Goal: Task Accomplishment & Management: Manage account settings

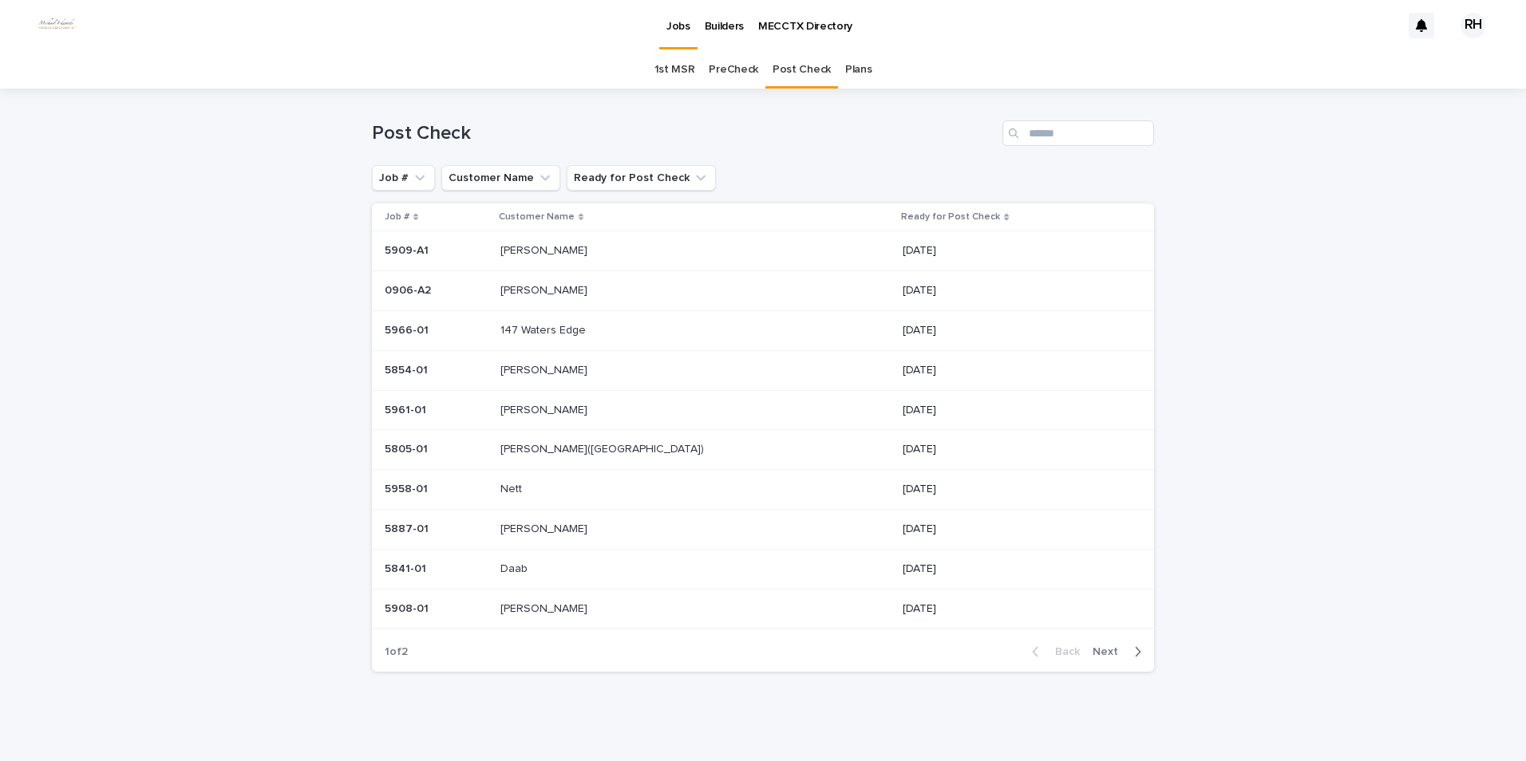
click at [563, 290] on p "[PERSON_NAME]" at bounding box center [545, 289] width 90 height 17
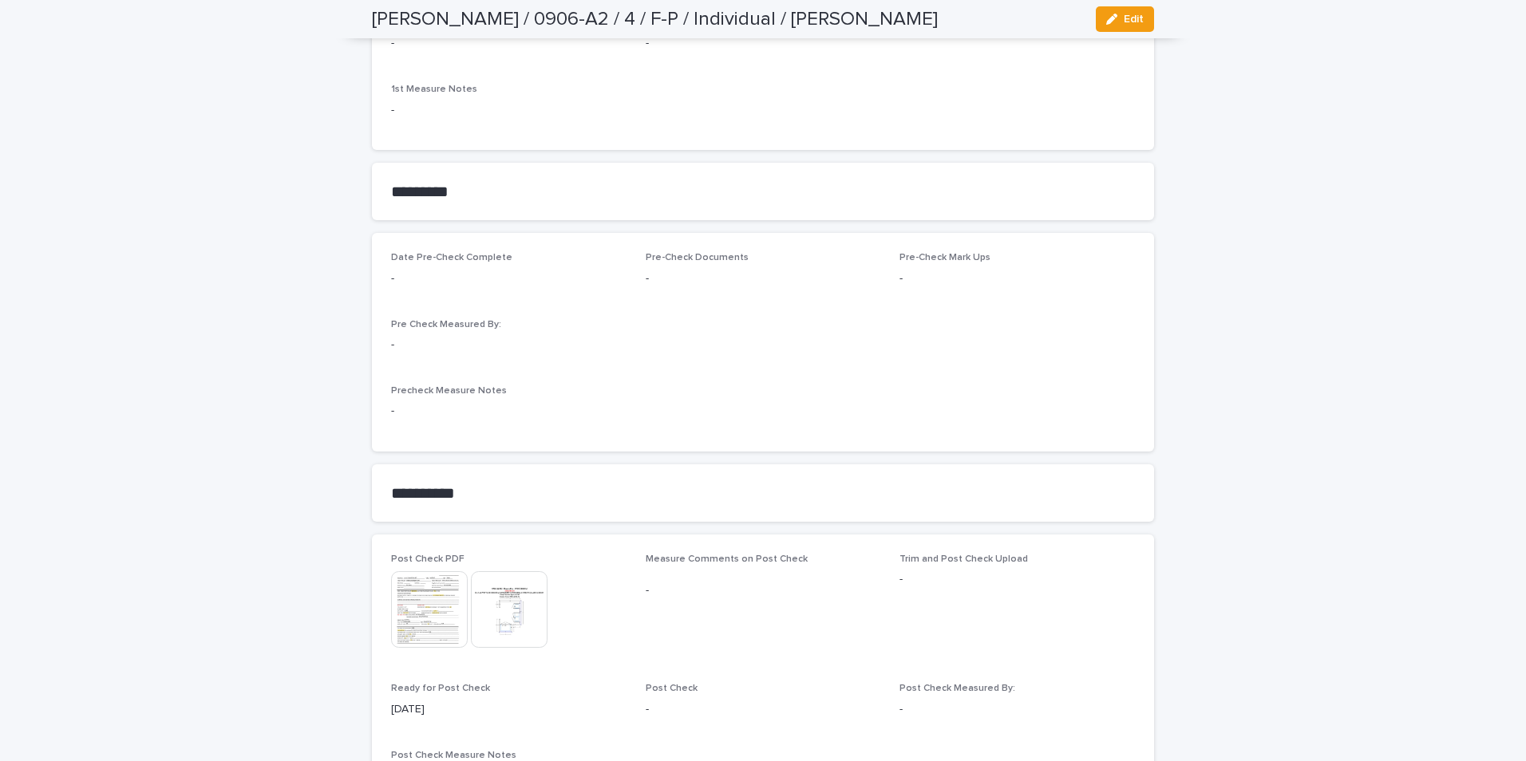
scroll to position [1255, 0]
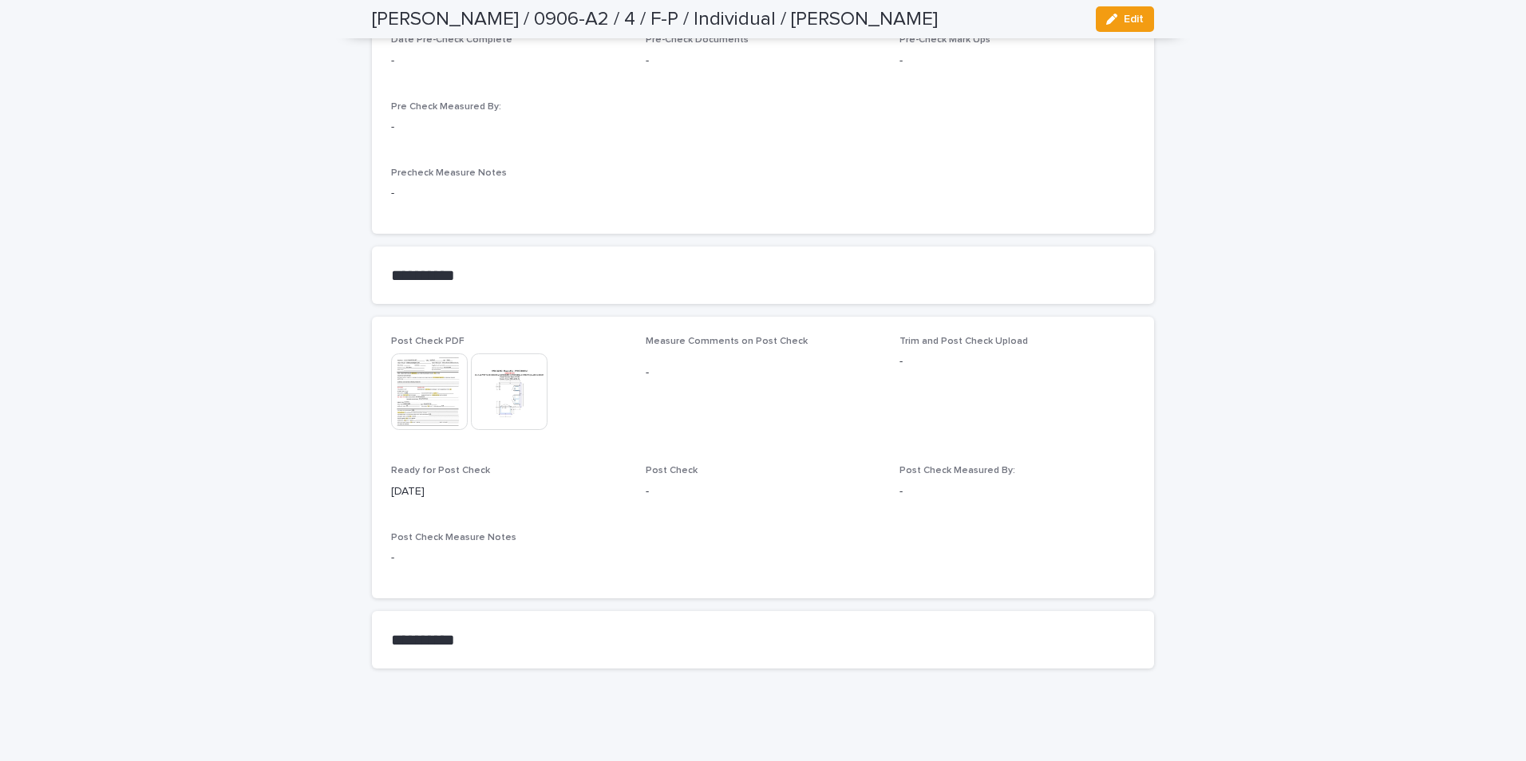
drag, startPoint x: 1125, startPoint y: 15, endPoint x: 939, endPoint y: 205, distance: 265.3
click at [1124, 21] on span "Edit" at bounding box center [1134, 19] width 20 height 11
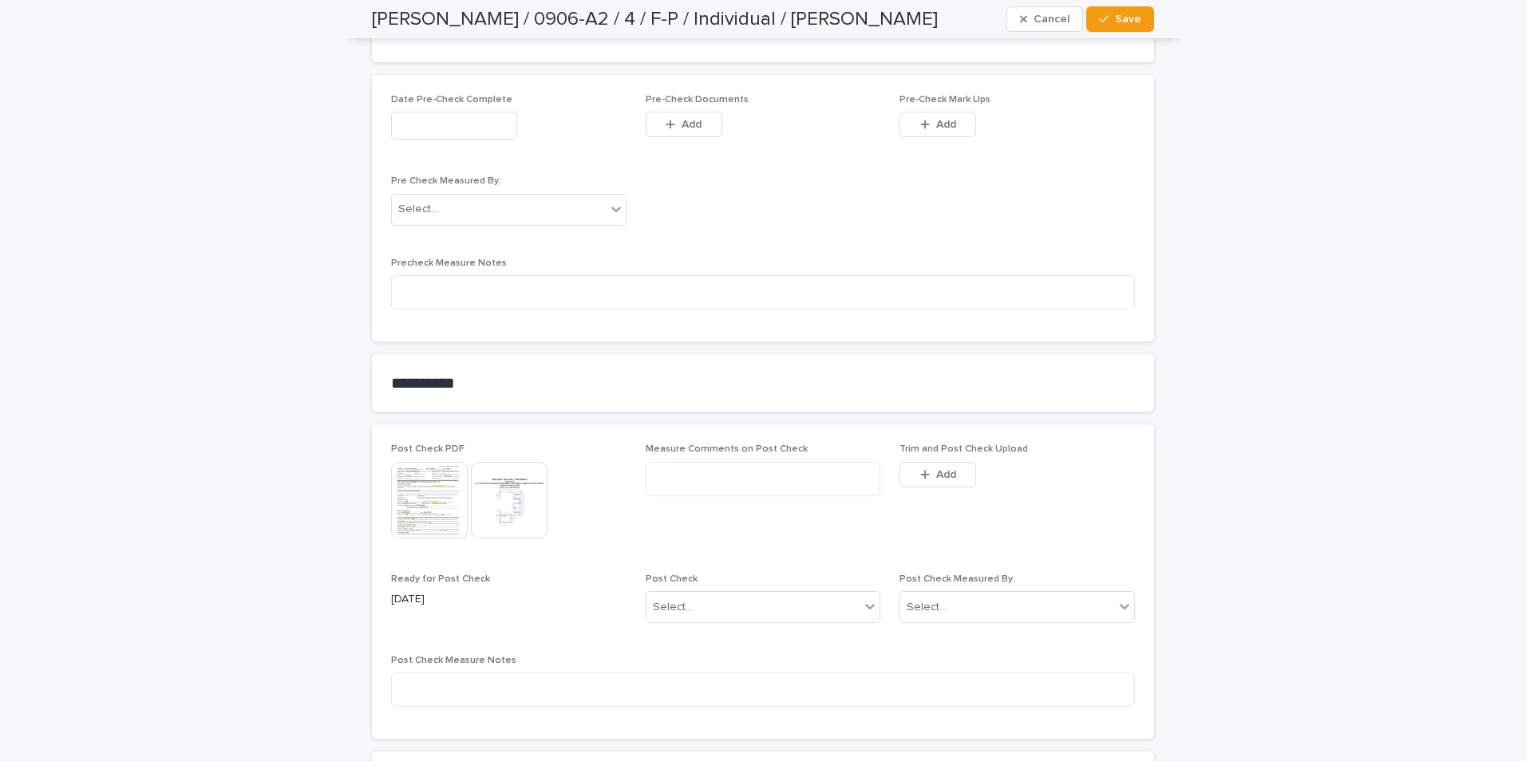
click at [921, 476] on icon "button" at bounding box center [925, 474] width 10 height 11
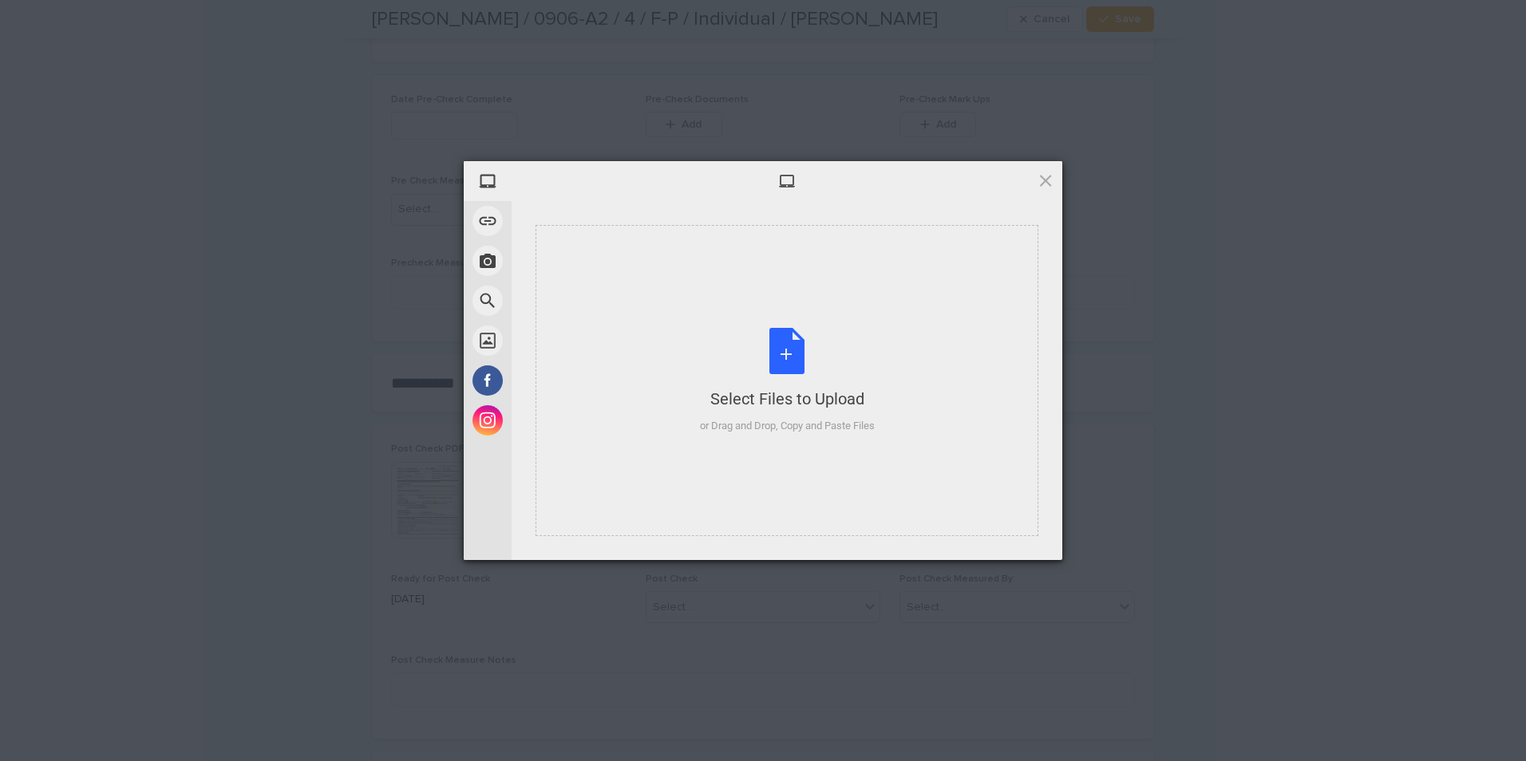
click at [766, 408] on div "Select Files to Upload" at bounding box center [787, 399] width 175 height 22
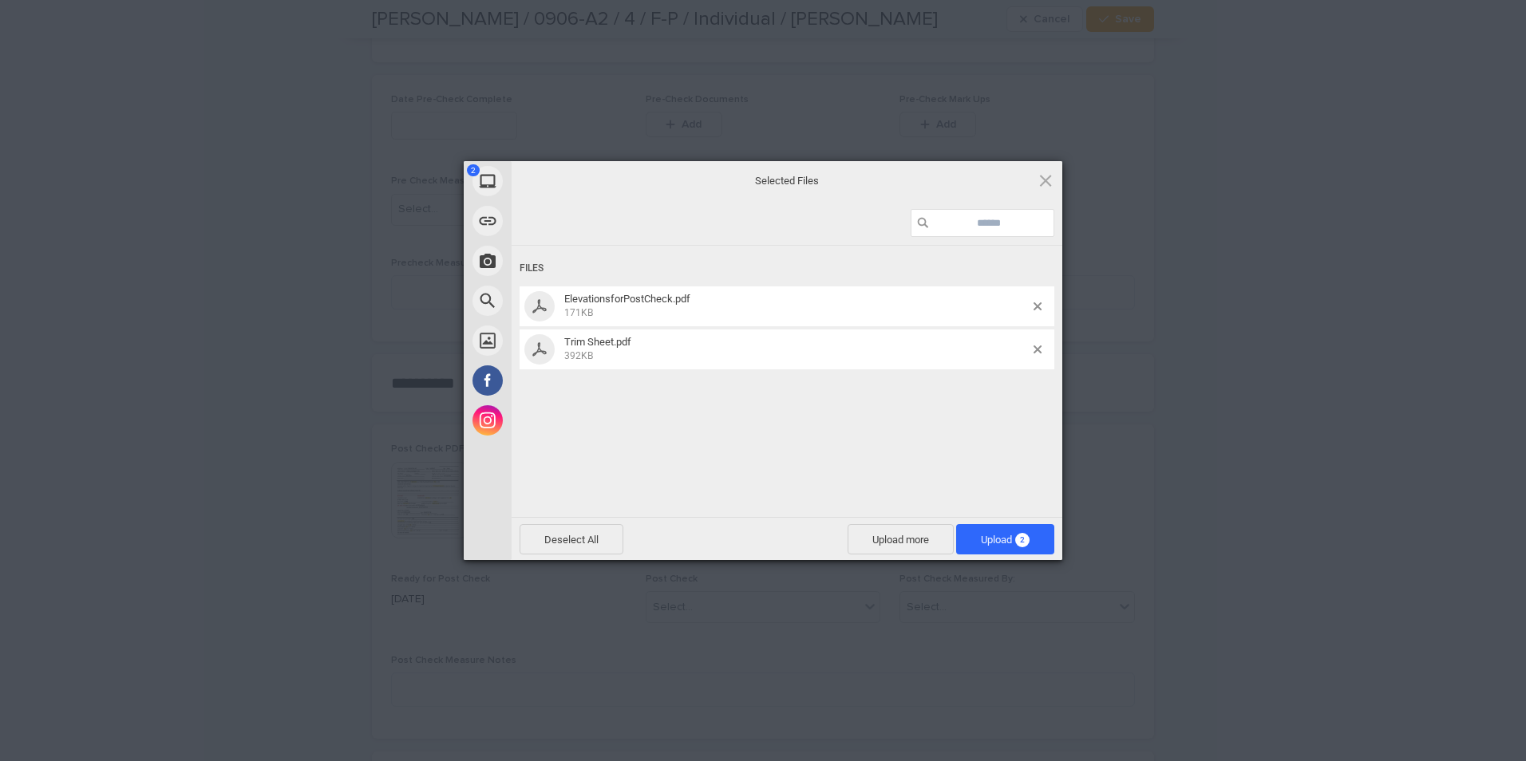
click at [991, 538] on span "Upload 2" at bounding box center [1005, 540] width 49 height 12
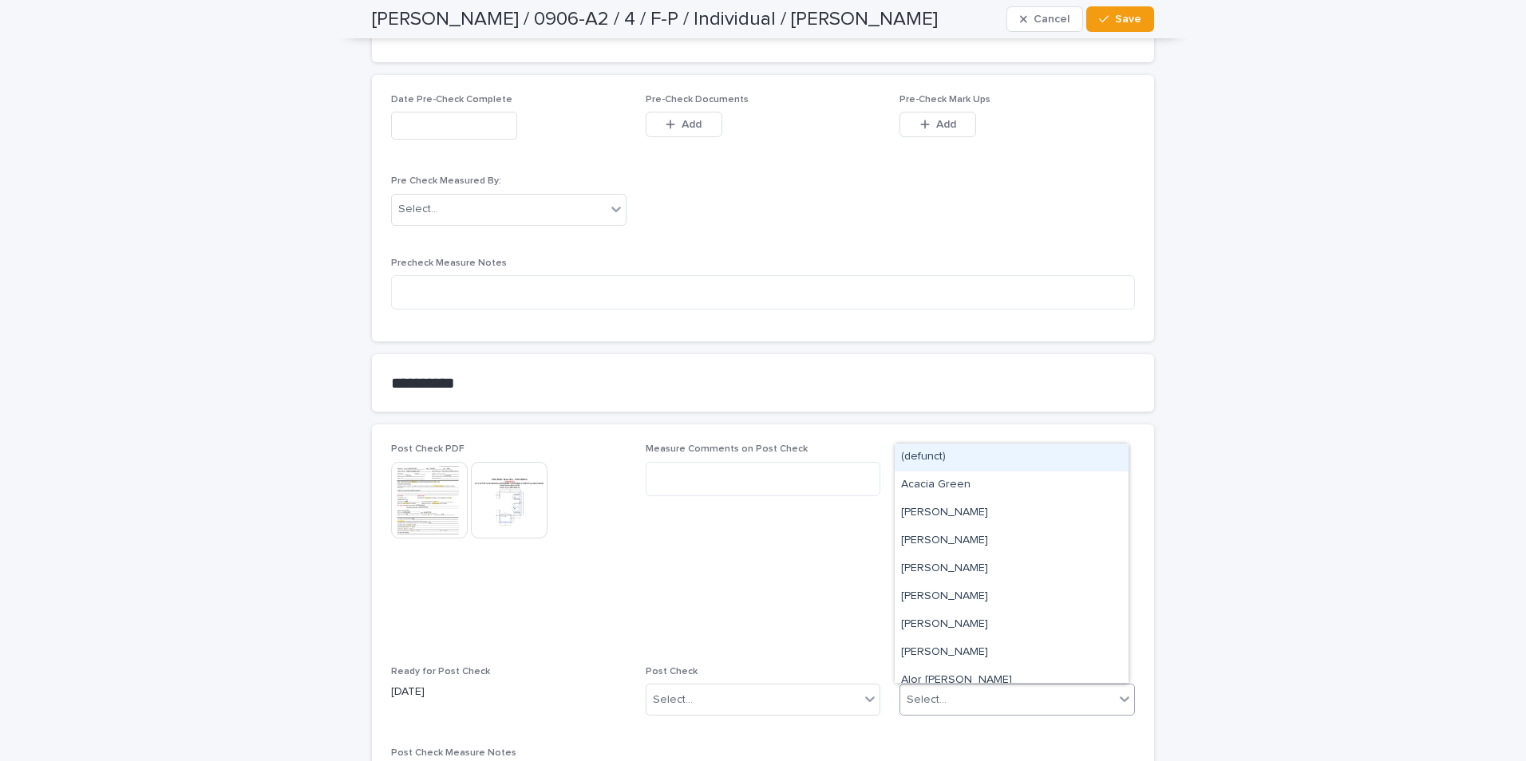
click at [942, 693] on div "Select..." at bounding box center [1007, 700] width 214 height 26
type input "***"
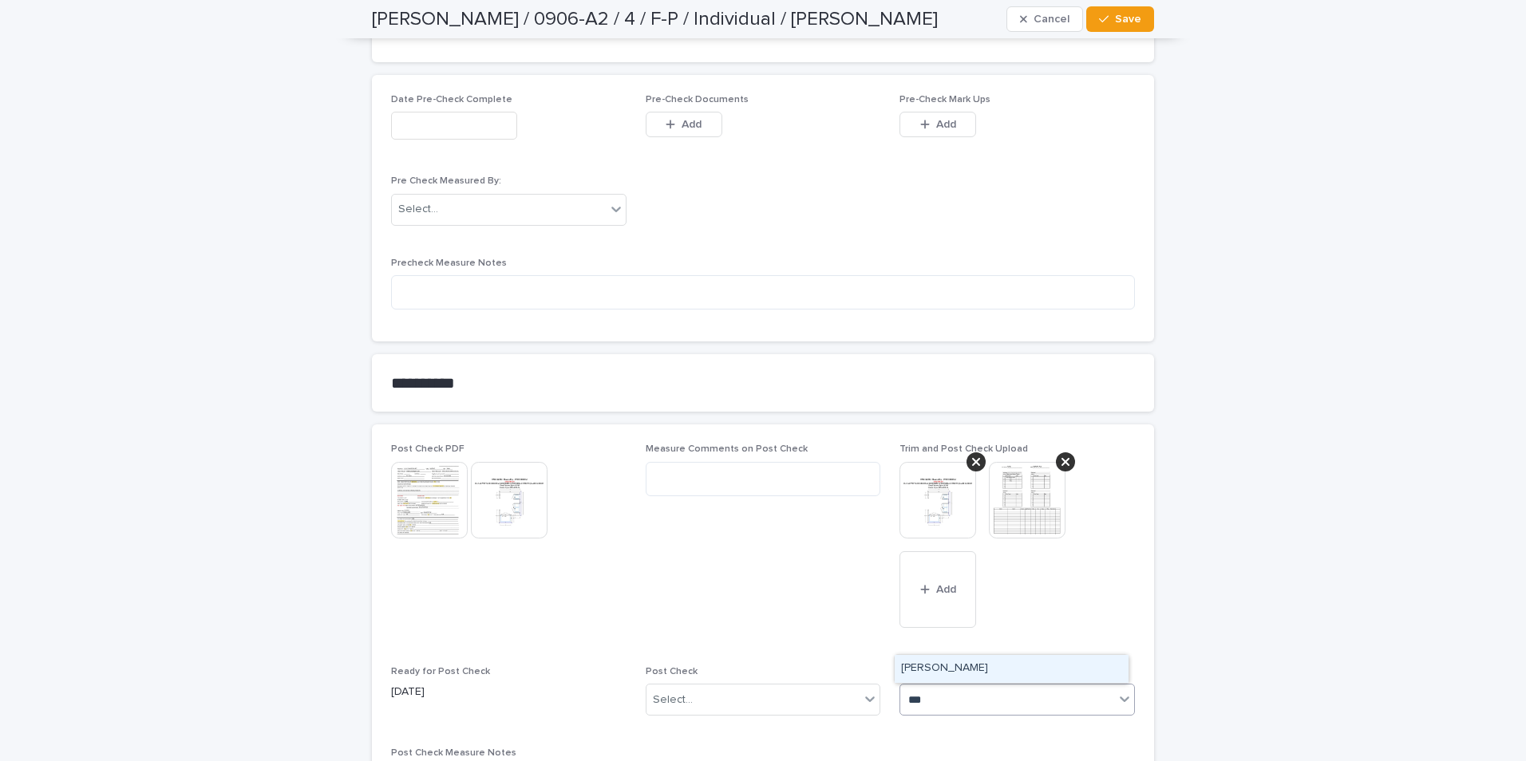
click at [994, 670] on div "[PERSON_NAME]" at bounding box center [1012, 669] width 234 height 28
click at [740, 695] on div "Select..." at bounding box center [754, 700] width 214 height 26
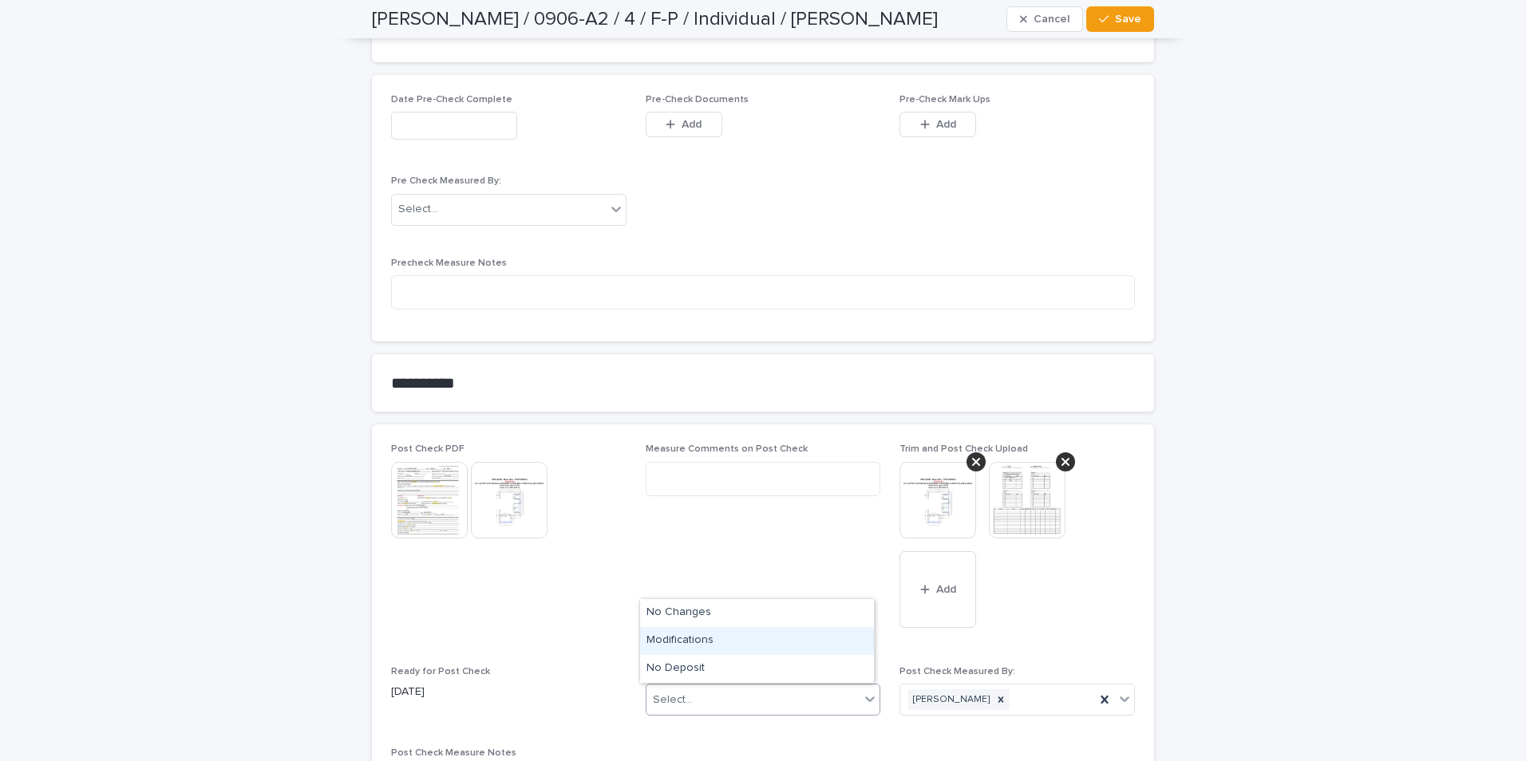
click at [690, 643] on div "Modifications" at bounding box center [757, 641] width 234 height 28
click at [1123, 13] on button "Save" at bounding box center [1120, 19] width 68 height 26
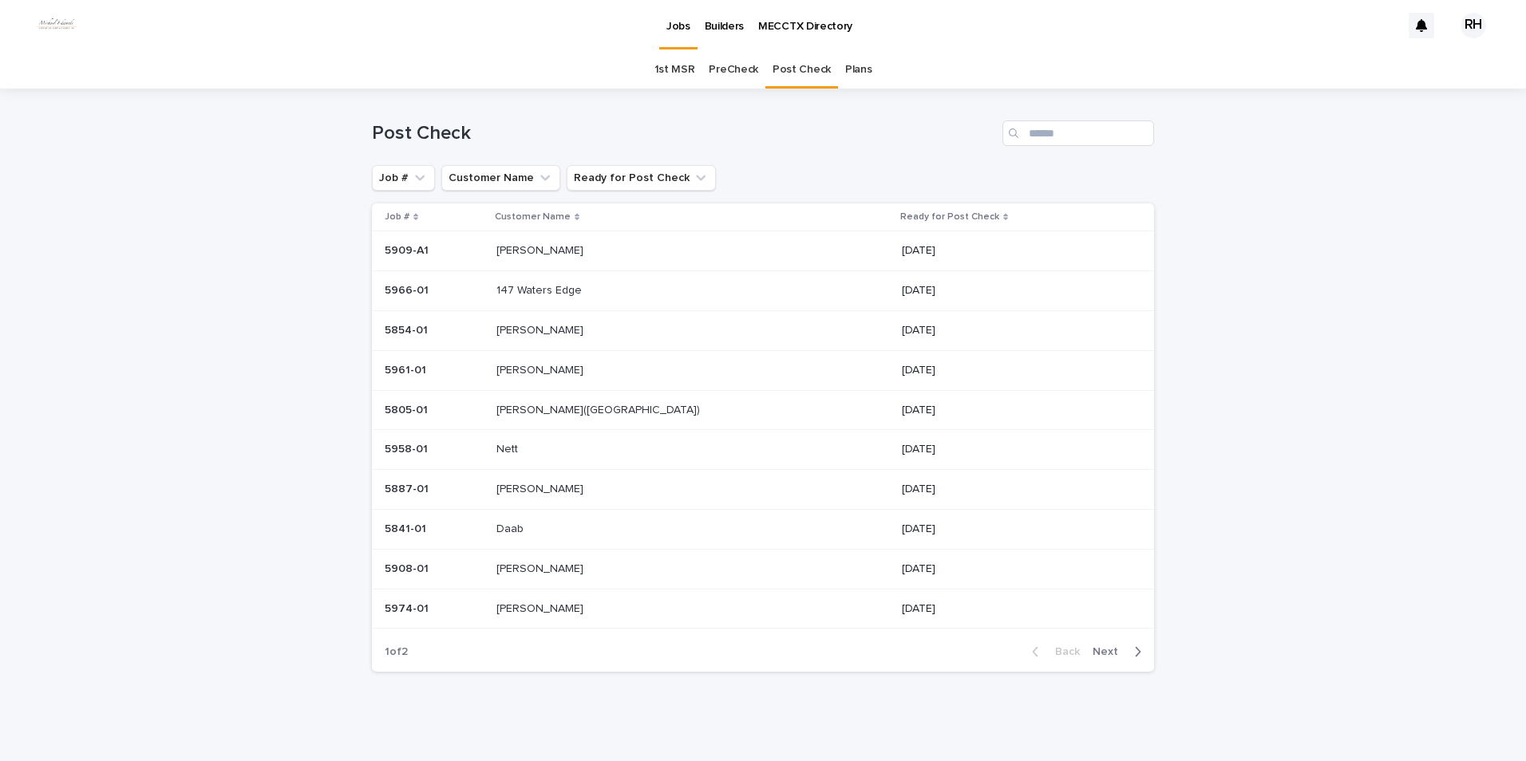
click at [1101, 650] on span "Next" at bounding box center [1110, 652] width 35 height 11
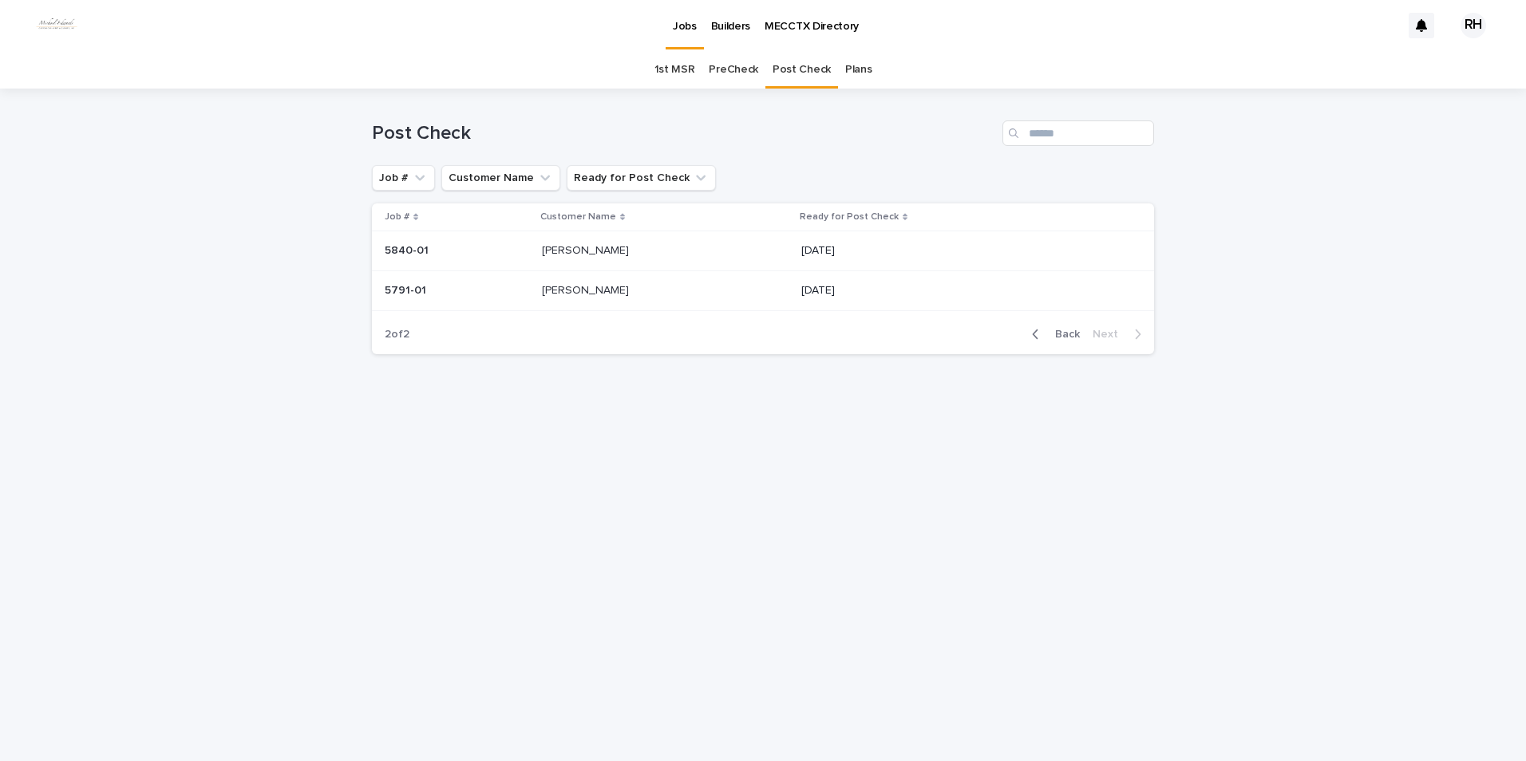
click at [1061, 334] on span "Back" at bounding box center [1063, 334] width 34 height 11
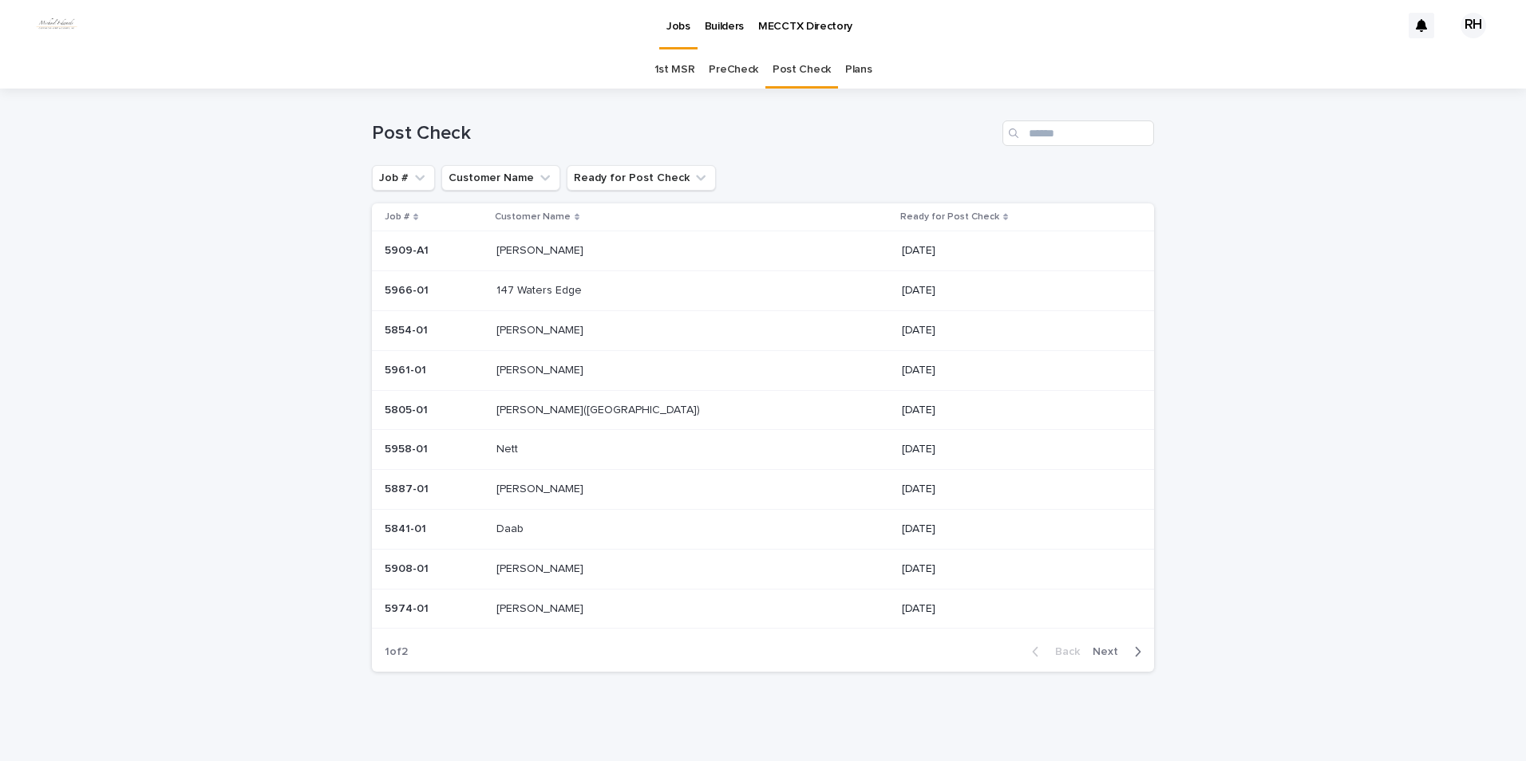
click at [527, 528] on p "Daab" at bounding box center [511, 528] width 30 height 17
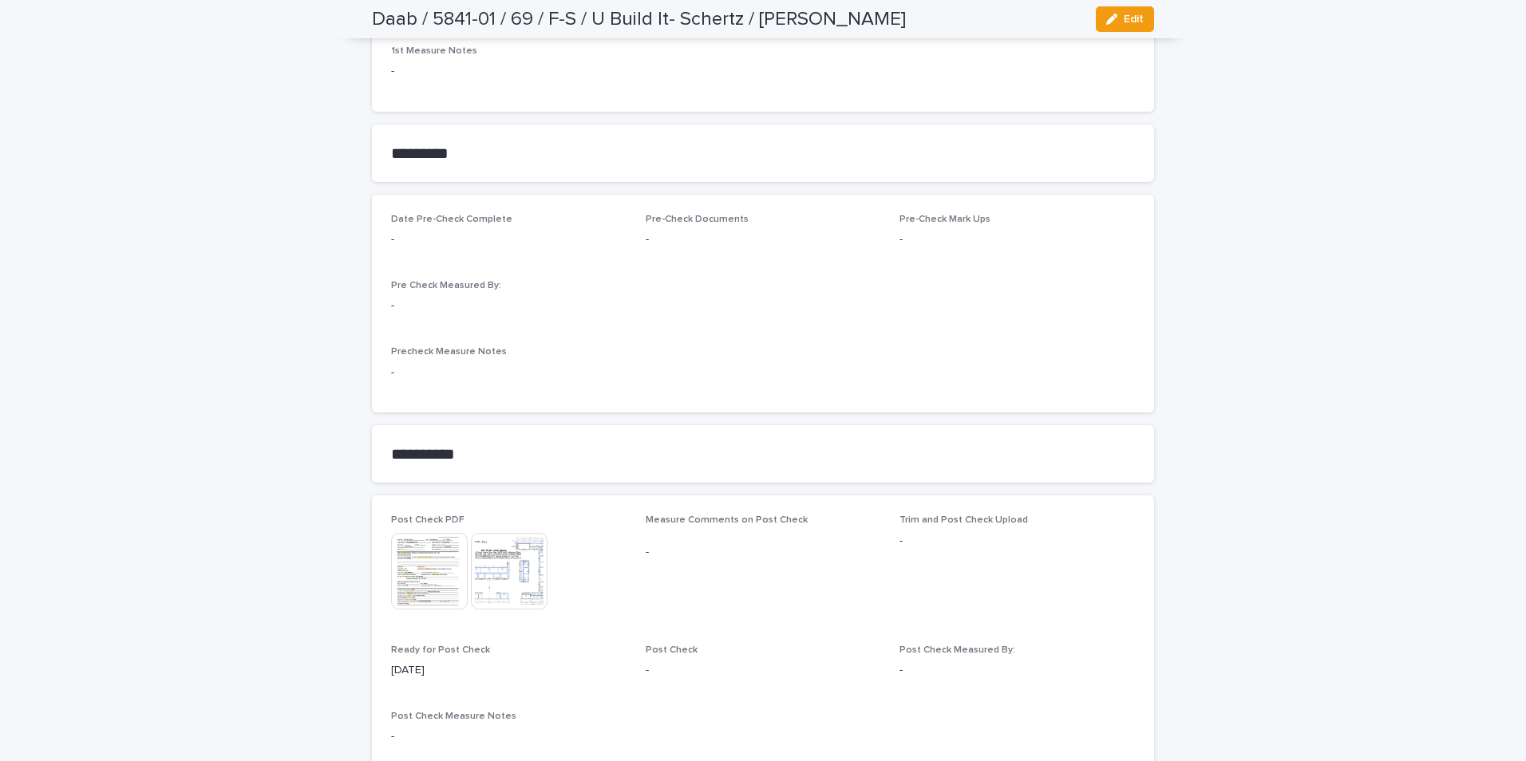
scroll to position [1461, 0]
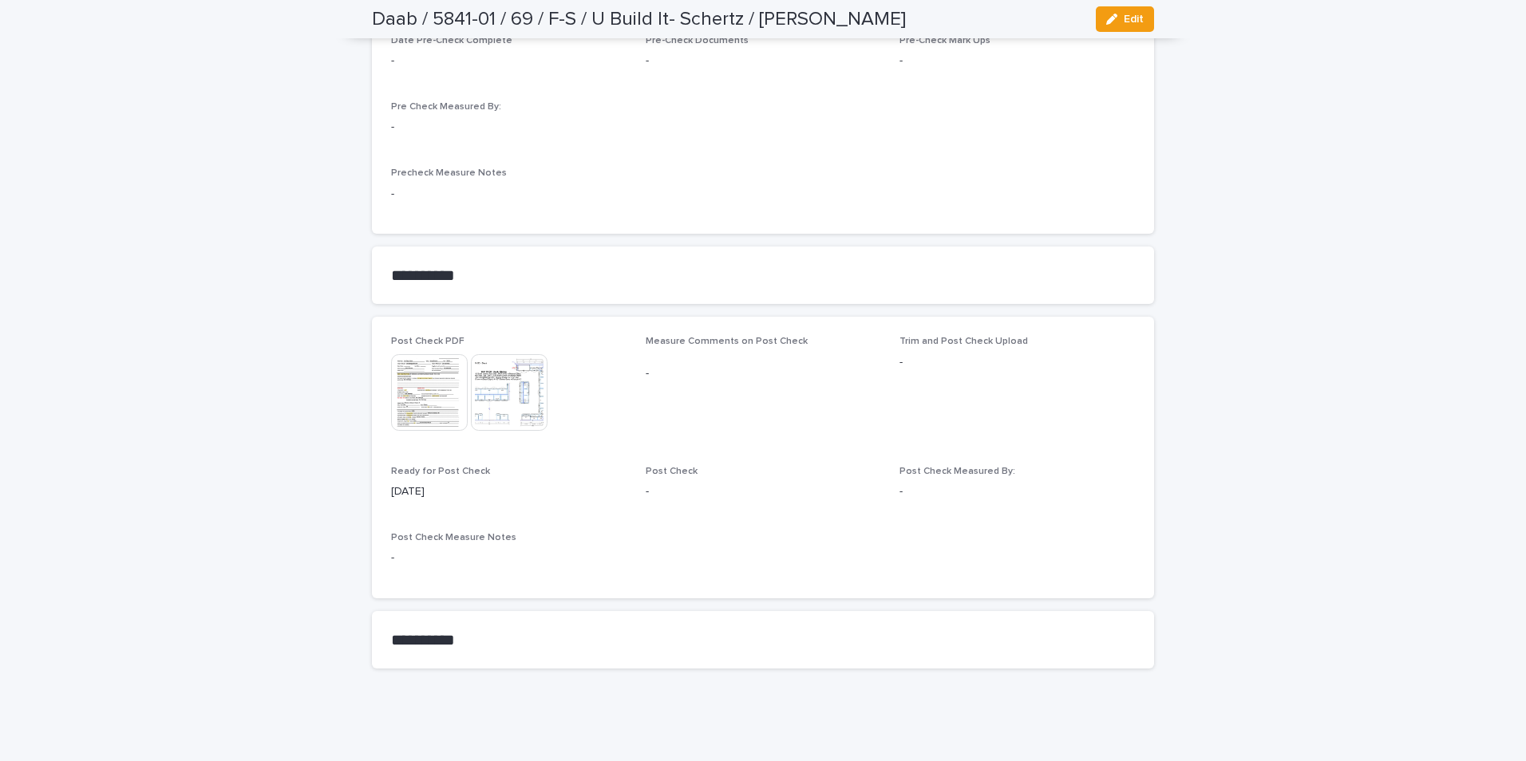
click at [398, 372] on img at bounding box center [429, 392] width 77 height 77
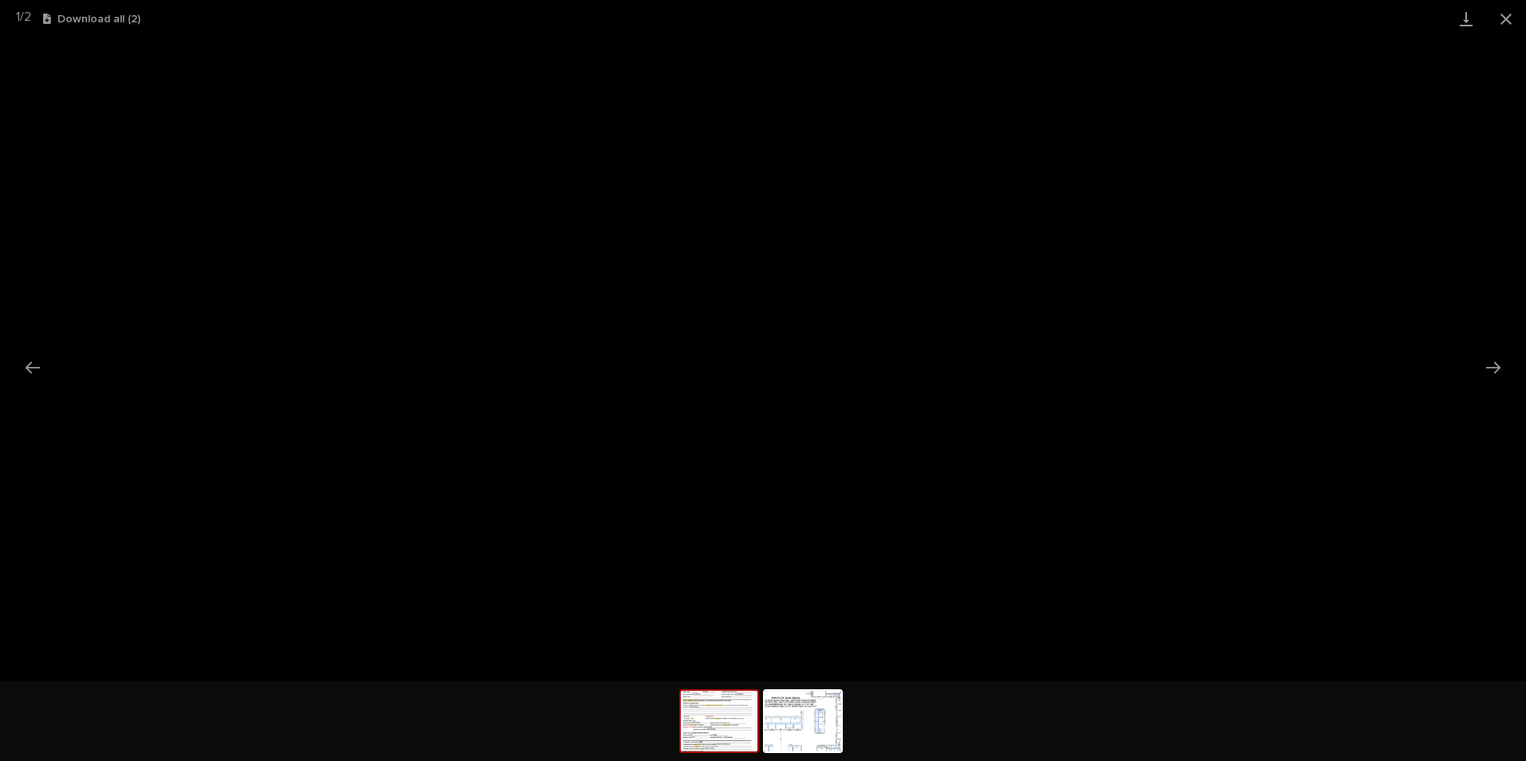
drag, startPoint x: 1505, startPoint y: 21, endPoint x: 1491, endPoint y: 27, distance: 15.0
click at [1501, 23] on button "Close gallery" at bounding box center [1506, 19] width 40 height 38
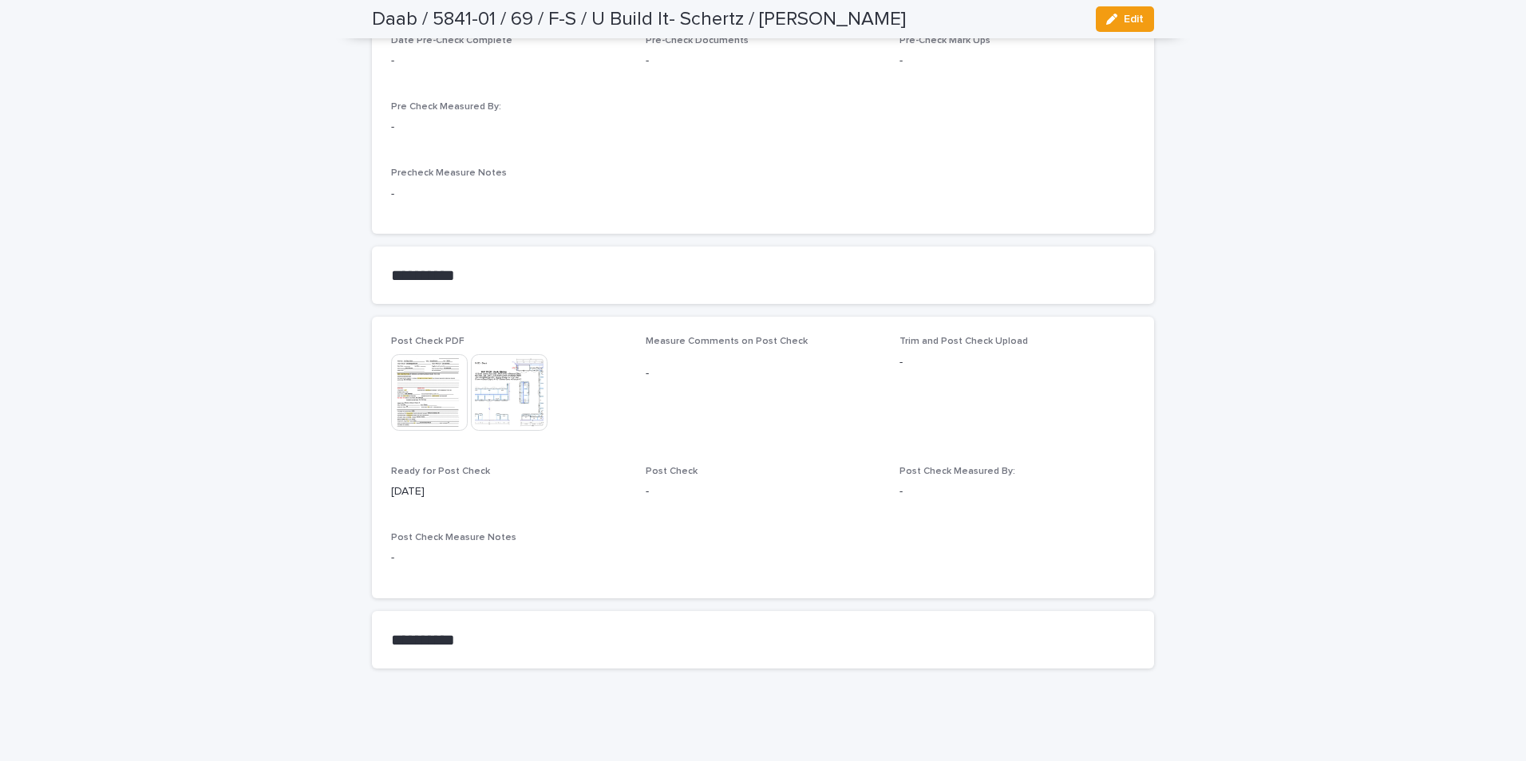
click at [522, 397] on img at bounding box center [509, 392] width 77 height 77
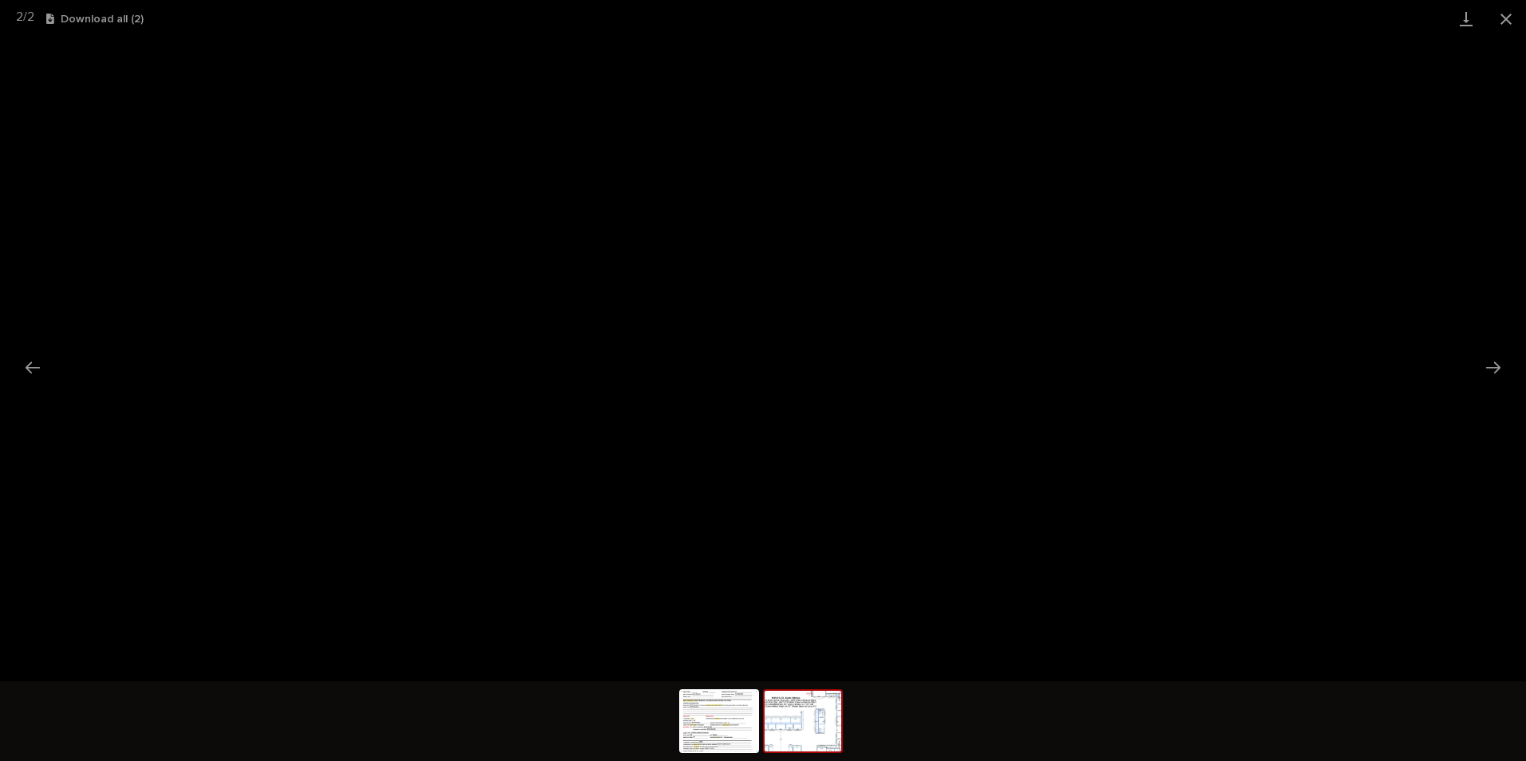
drag, startPoint x: 1505, startPoint y: 17, endPoint x: 1495, endPoint y: 26, distance: 13.6
click at [1501, 19] on button "Close gallery" at bounding box center [1506, 19] width 40 height 38
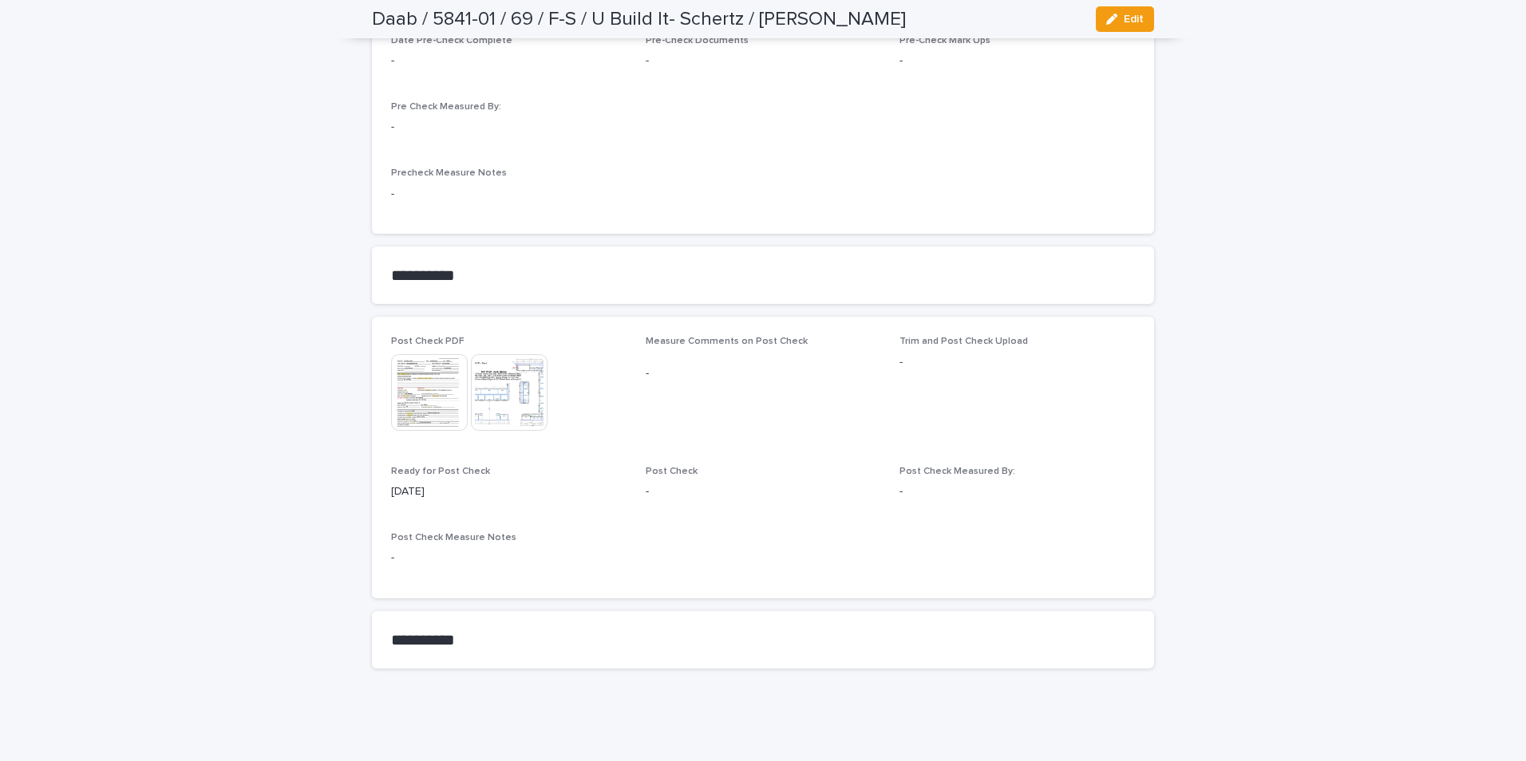
click at [414, 399] on img at bounding box center [429, 392] width 77 height 77
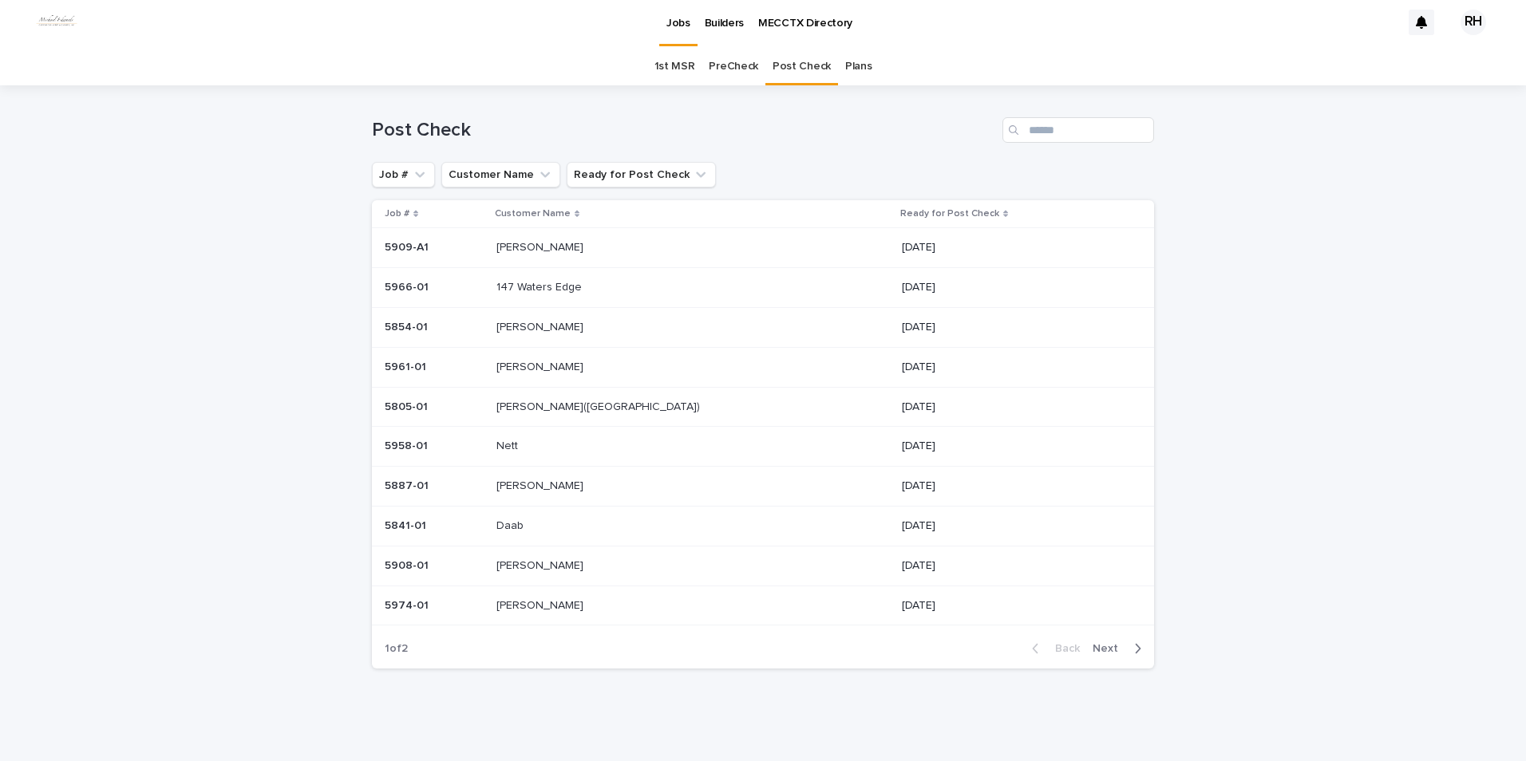
scroll to position [3, 0]
click at [1104, 645] on span "Next" at bounding box center [1110, 648] width 35 height 11
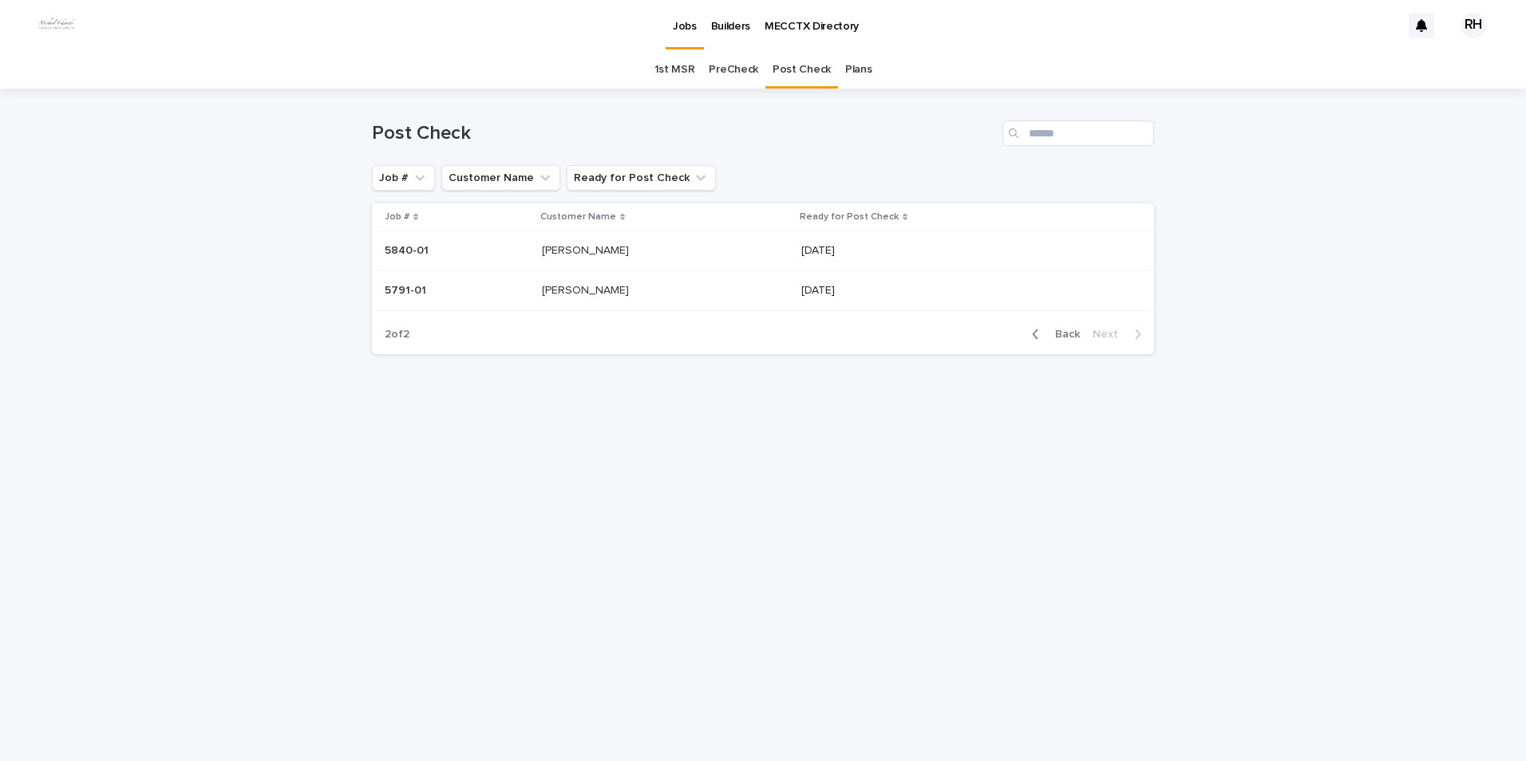
click at [1070, 334] on span "Back" at bounding box center [1063, 334] width 34 height 11
